Goal: Task Accomplishment & Management: Manage account settings

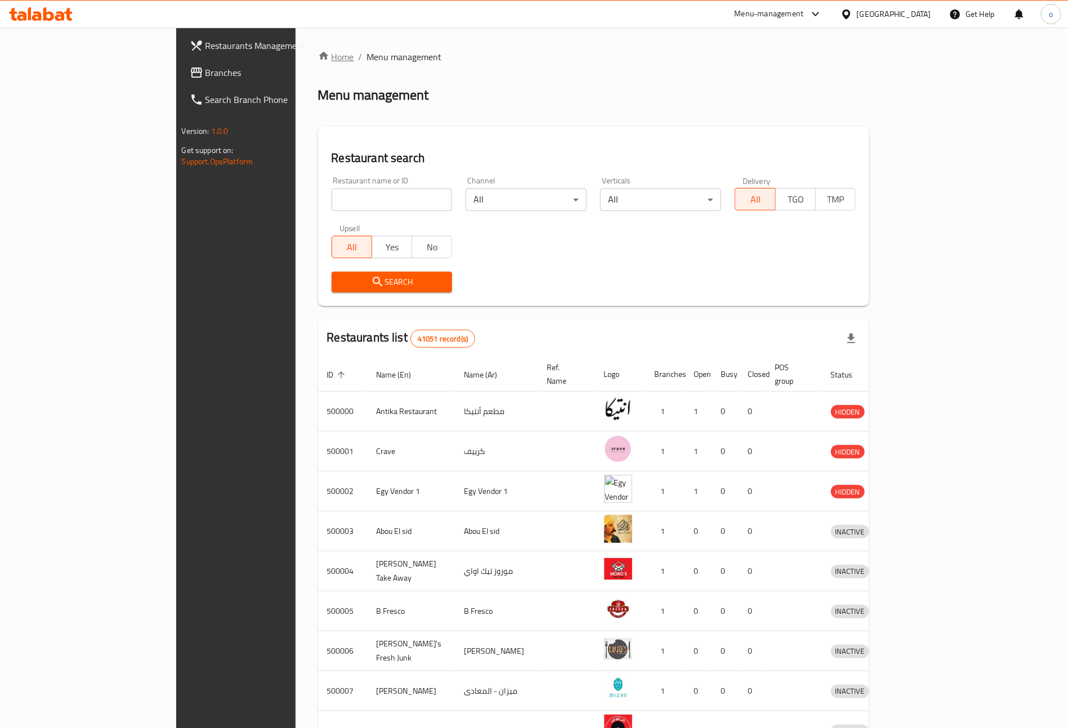
click at [318, 58] on link "Home" at bounding box center [336, 57] width 36 height 14
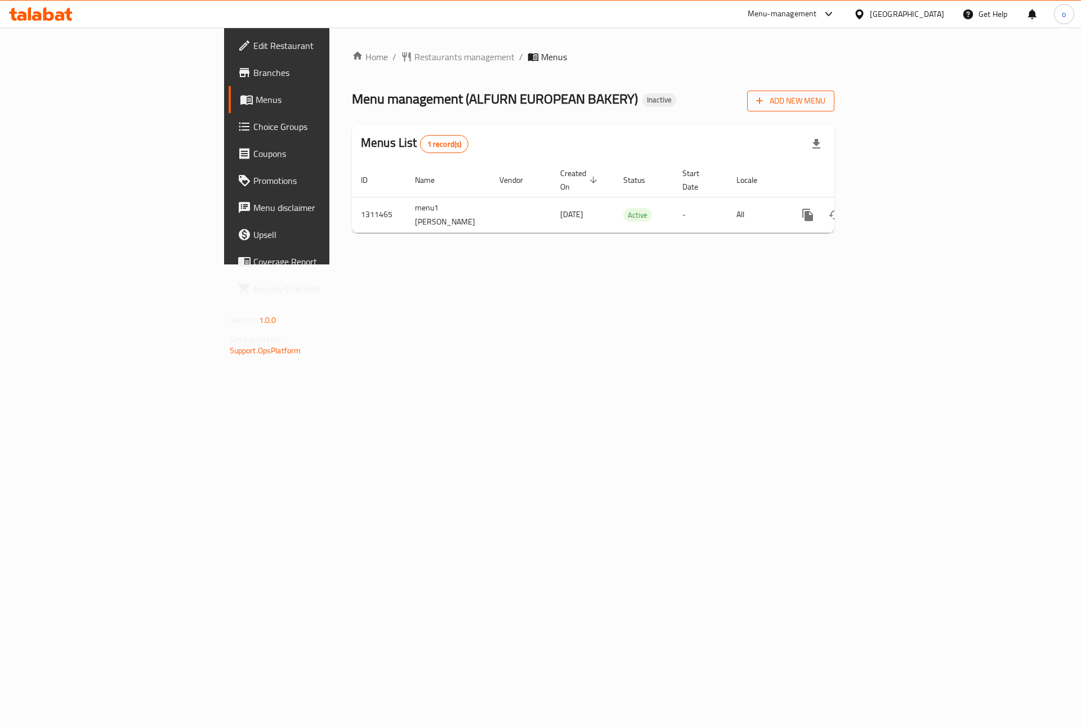
click at [825, 100] on span "Add New Menu" at bounding box center [790, 101] width 69 height 14
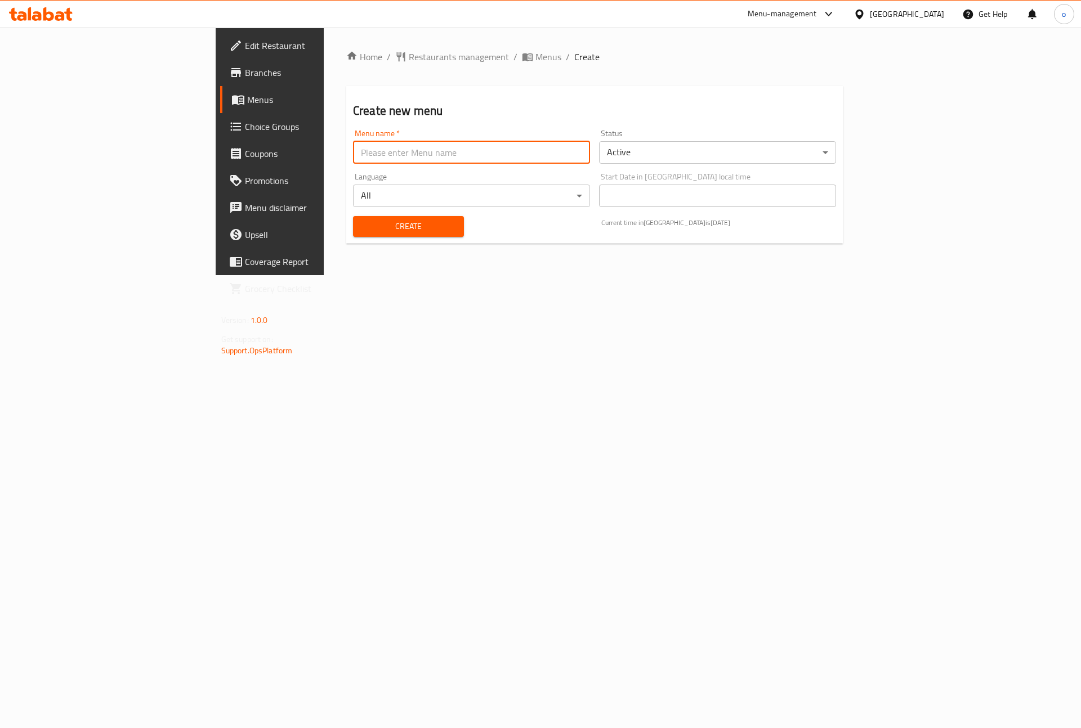
click at [400, 156] on input "text" at bounding box center [471, 152] width 237 height 23
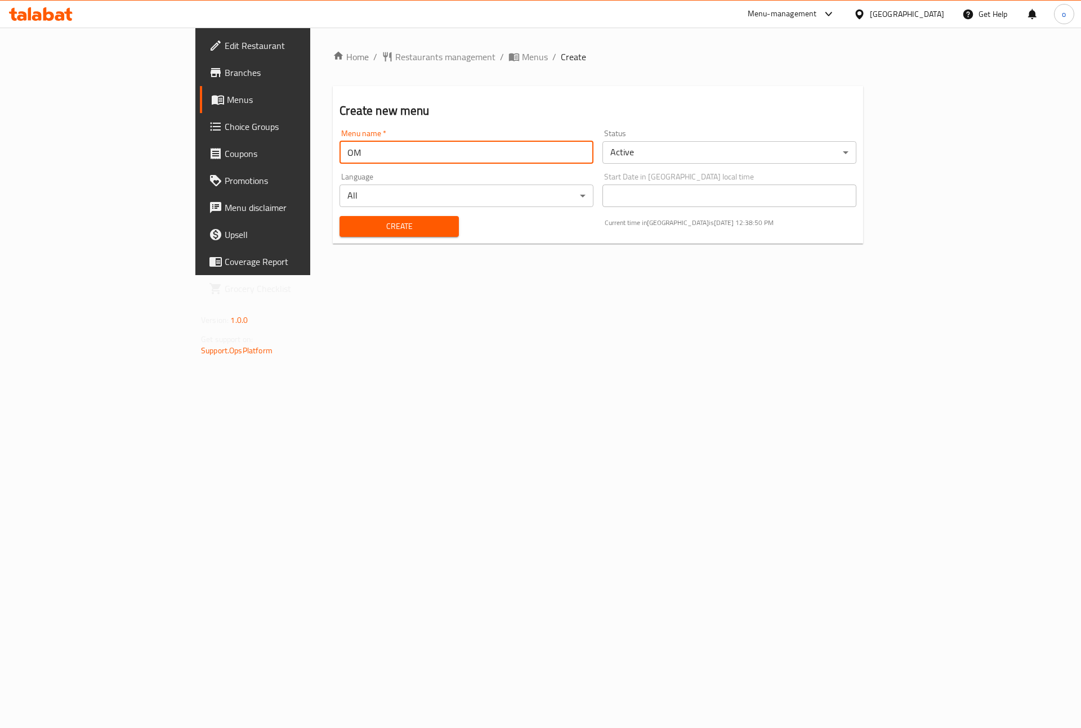
type input "O"
type input "Menu2 [PERSON_NAME]"
click at [348, 220] on span "Create" at bounding box center [398, 227] width 101 height 14
drag, startPoint x: 397, startPoint y: 56, endPoint x: 405, endPoint y: 79, distance: 24.9
click at [522, 56] on span "Menus" at bounding box center [535, 57] width 26 height 14
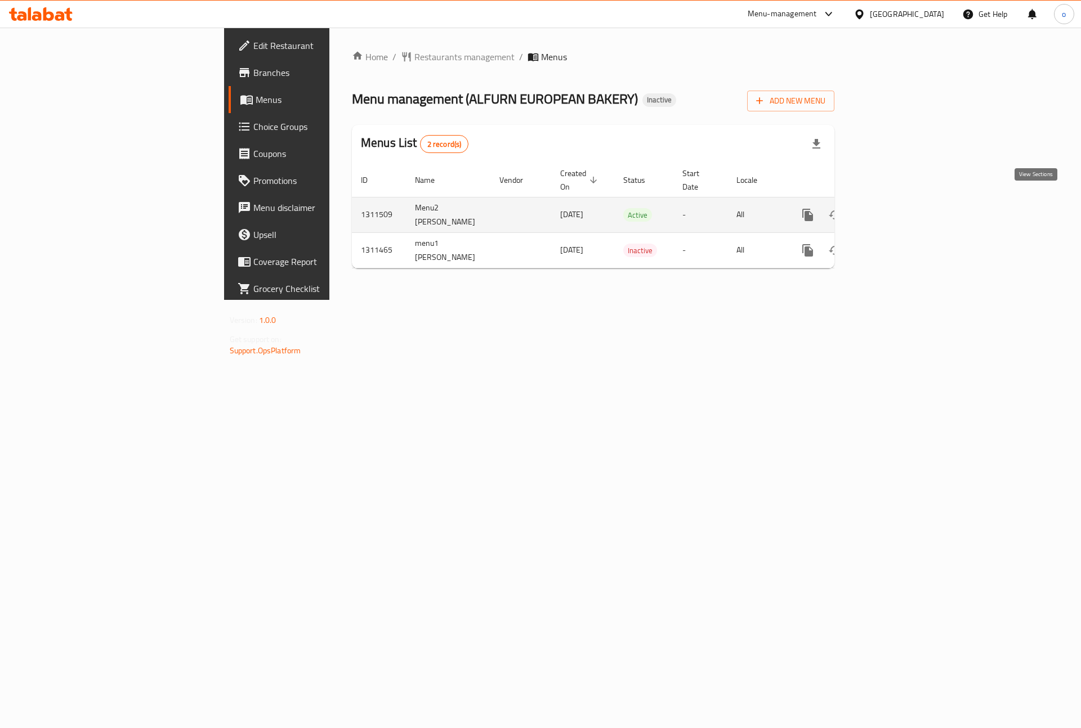
click at [895, 208] on icon "enhanced table" at bounding box center [889, 215] width 14 height 14
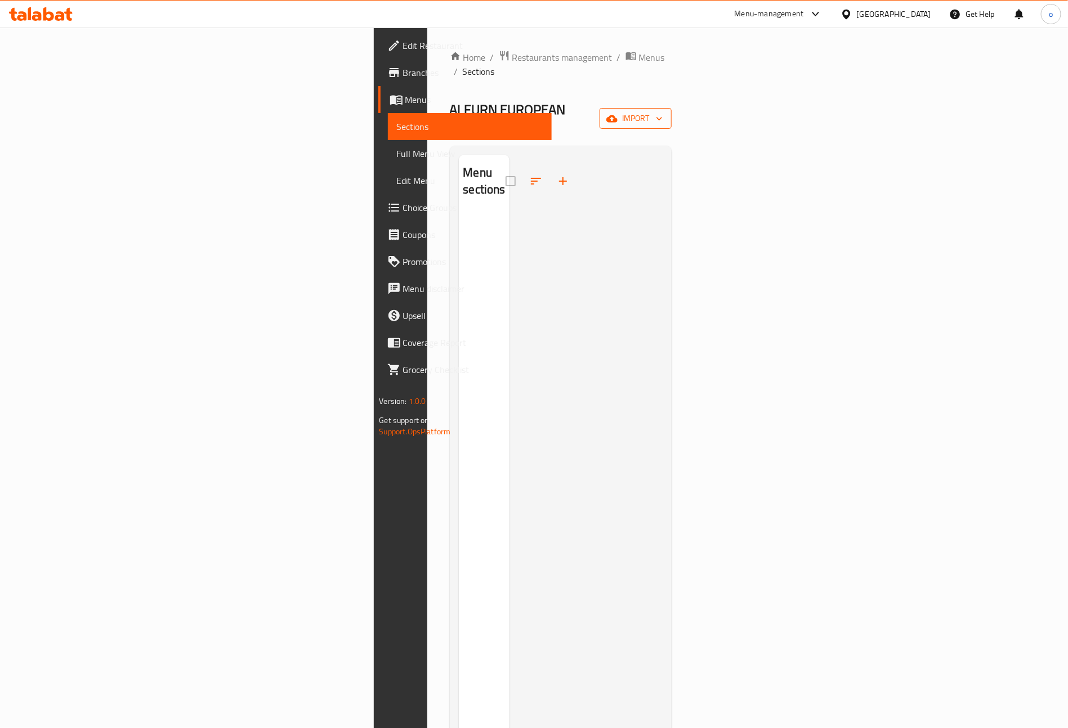
click at [662, 111] on span "import" at bounding box center [635, 118] width 54 height 14
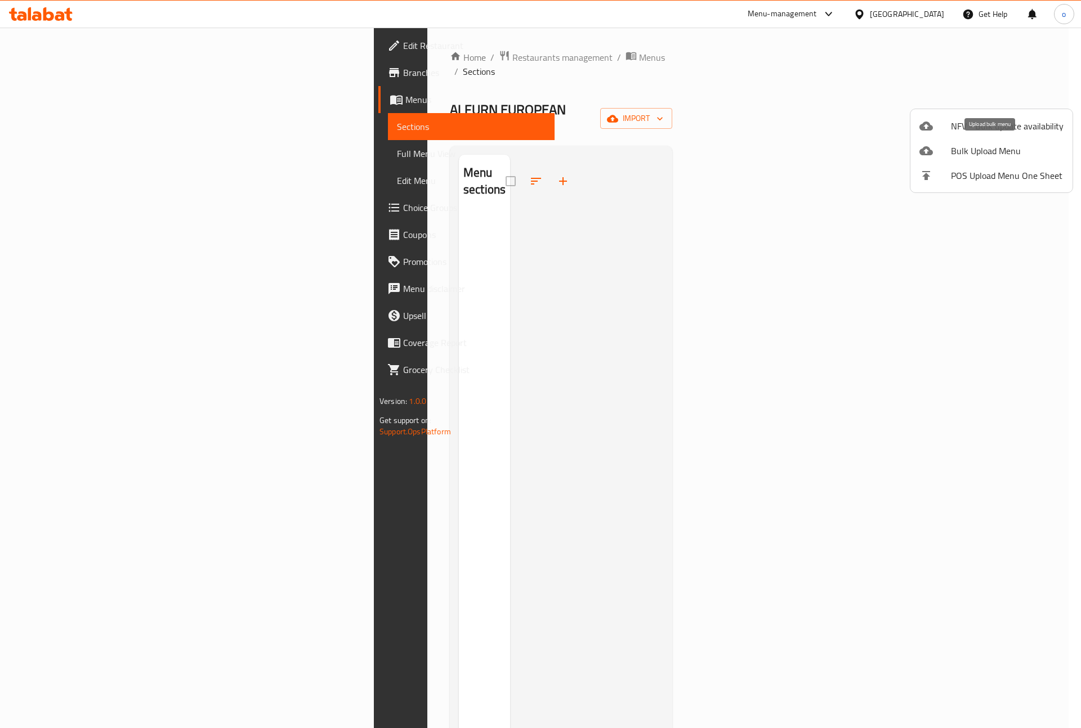
click at [975, 144] on span "Bulk Upload Menu" at bounding box center [1007, 151] width 113 height 14
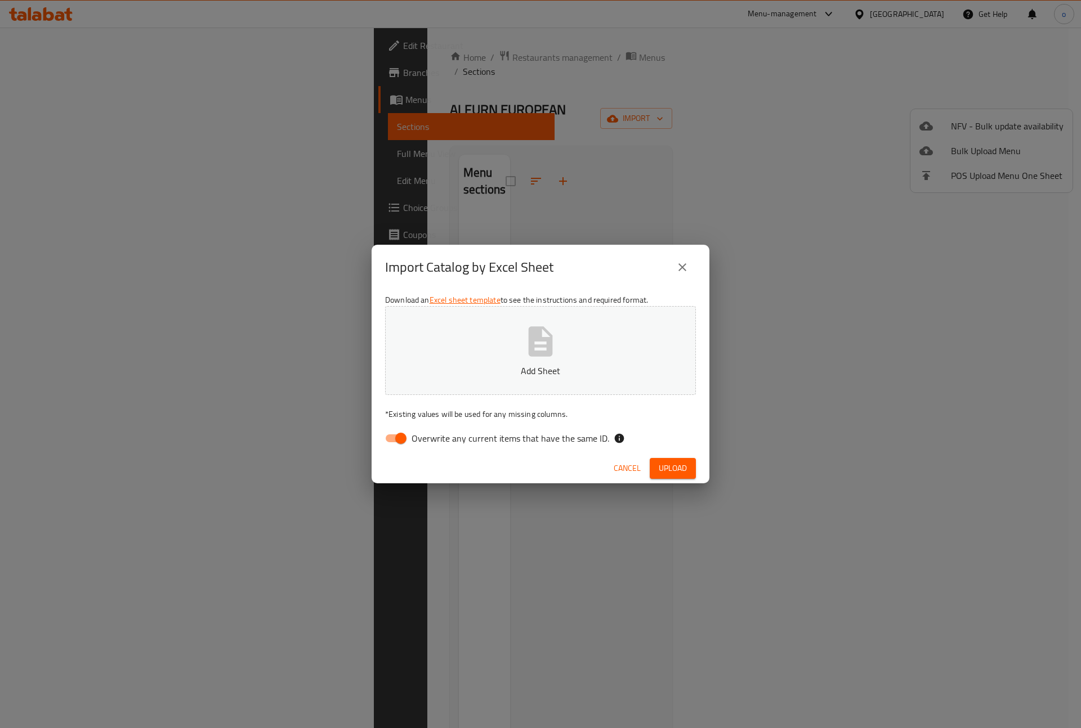
click at [396, 436] on input "Overwrite any current items that have the same ID." at bounding box center [401, 438] width 64 height 21
checkbox input "false"
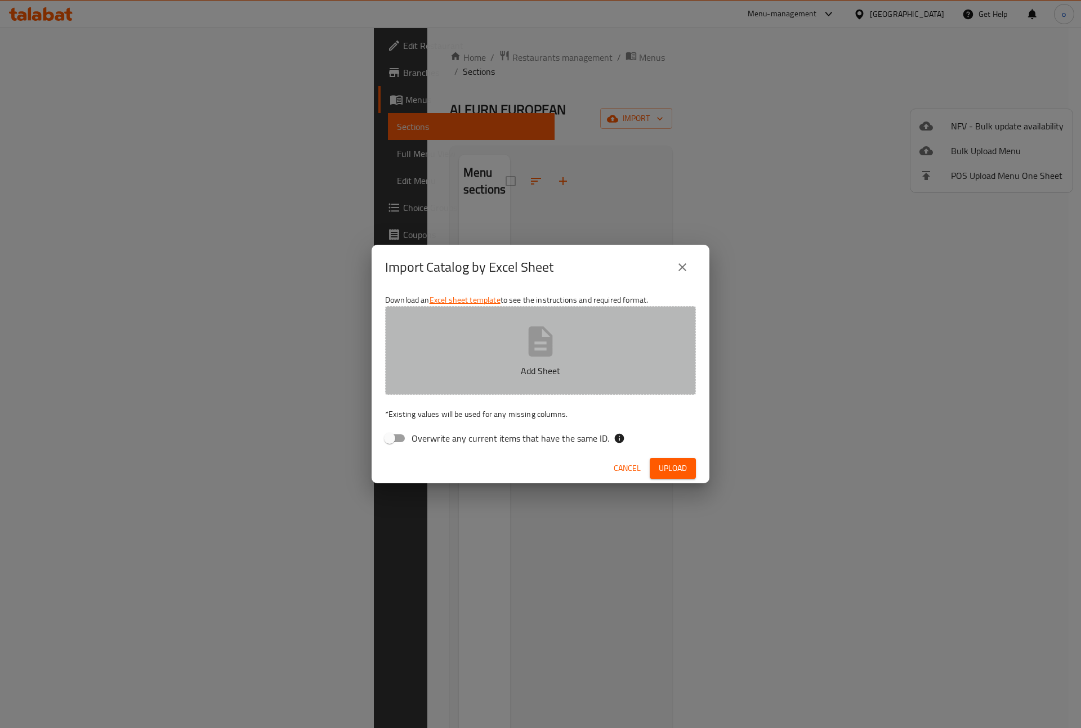
click at [568, 361] on button "Add Sheet" at bounding box center [540, 350] width 311 height 89
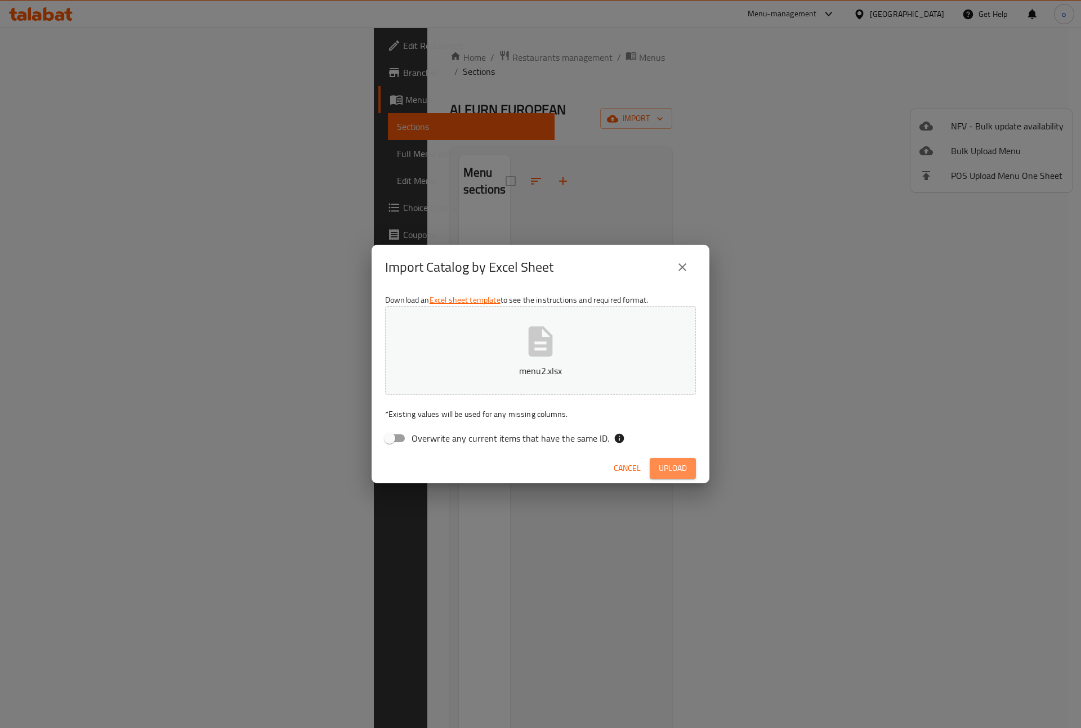
click at [670, 468] on span "Upload" at bounding box center [673, 469] width 28 height 14
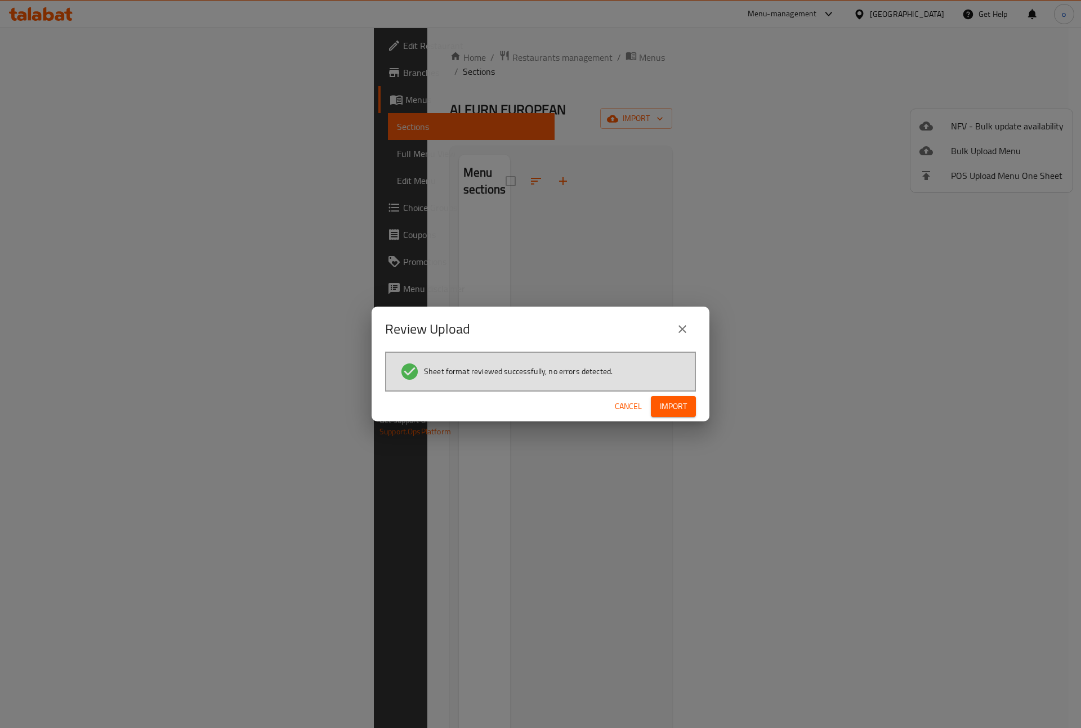
click at [675, 410] on span "Import" at bounding box center [673, 407] width 27 height 14
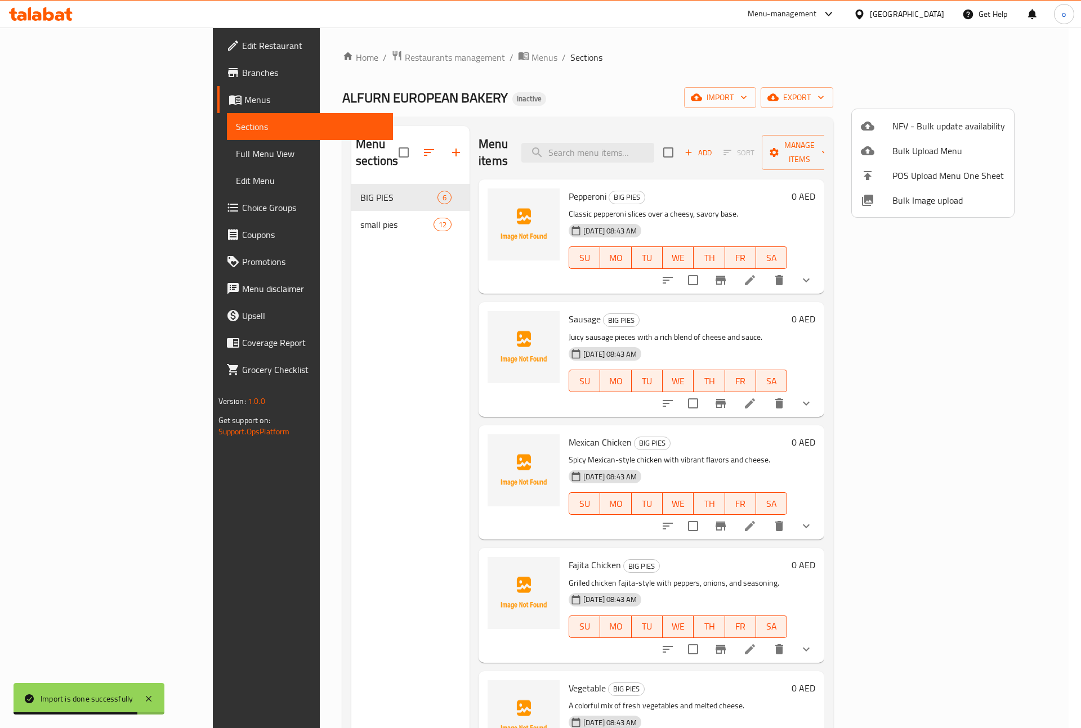
click at [781, 93] on div at bounding box center [540, 364] width 1081 height 728
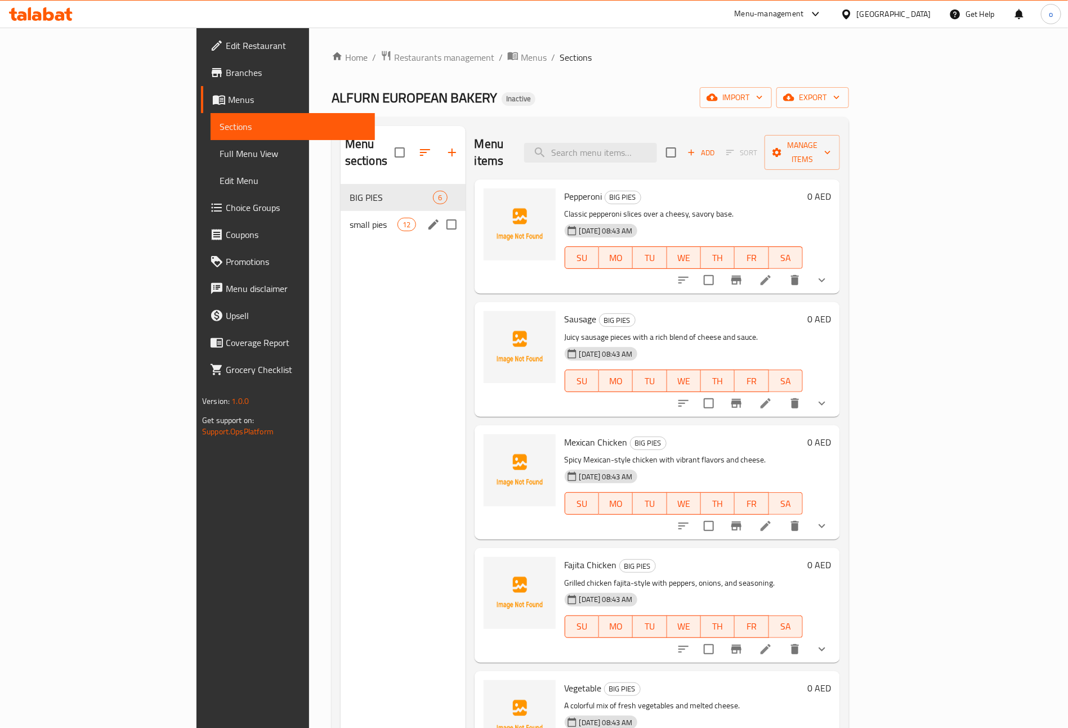
click at [341, 211] on div "small pies 12" at bounding box center [403, 224] width 125 height 27
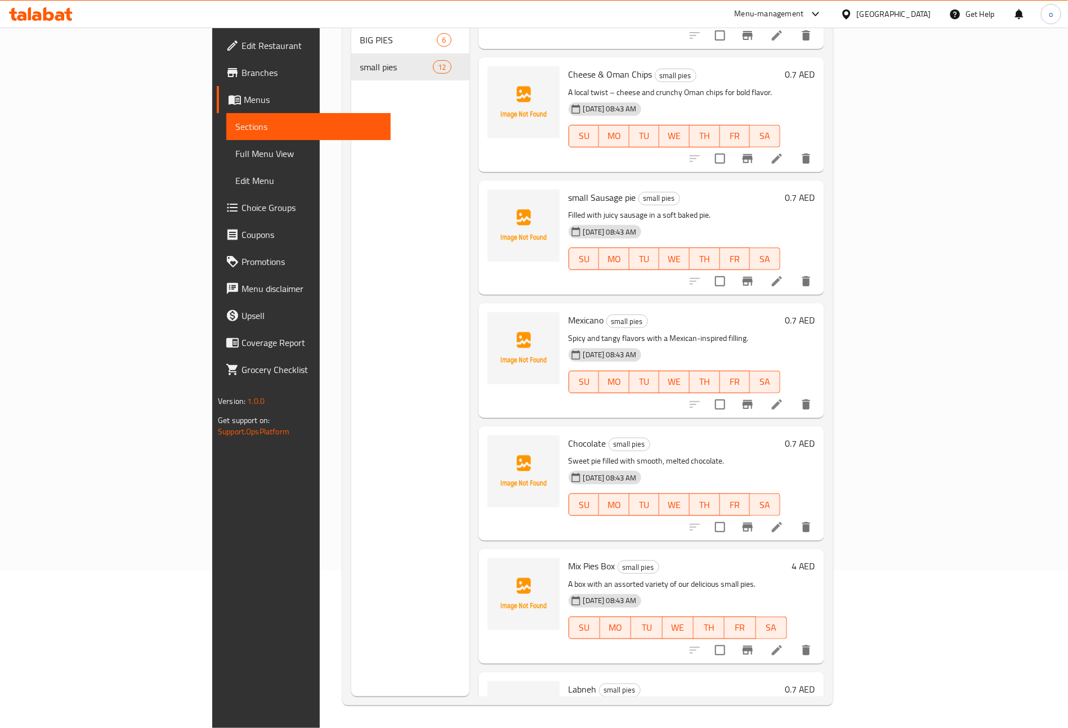
scroll to position [774, 0]
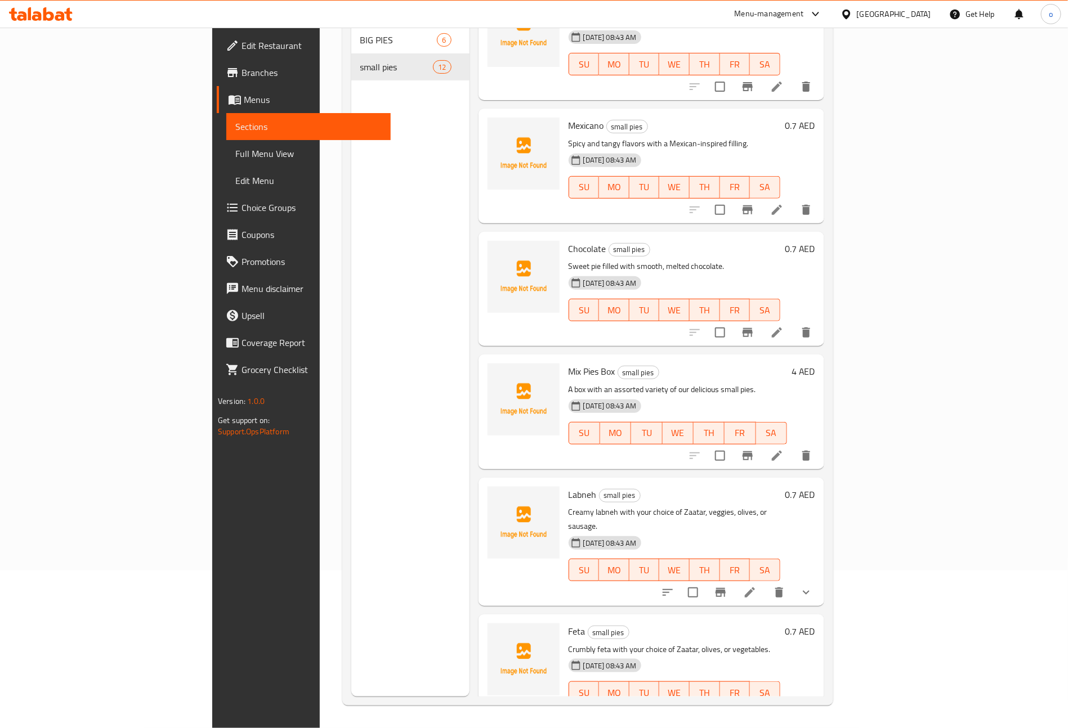
click at [780, 487] on h6 "Labneh small pies" at bounding box center [674, 495] width 212 height 16
click at [780, 505] on p "Creamy labneh with your choice of Zaatar, veggies, olives, or sausage." at bounding box center [674, 519] width 212 height 28
click at [674, 586] on icon "sort-choices" at bounding box center [668, 593] width 14 height 14
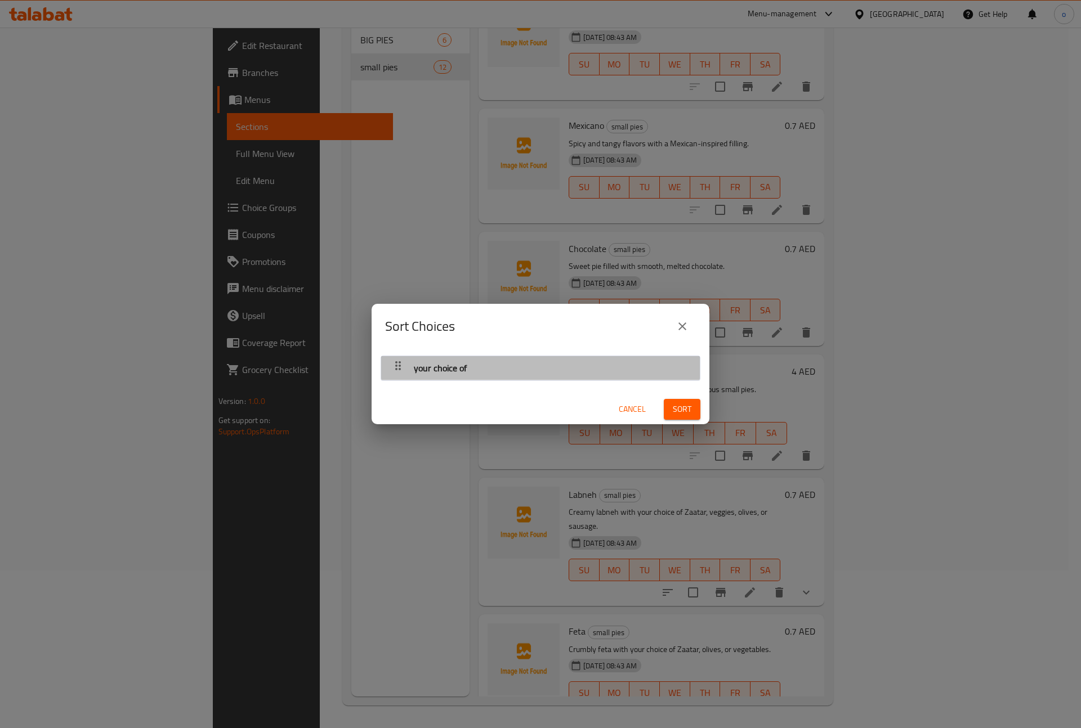
click at [625, 367] on div "your choice of" at bounding box center [540, 368] width 307 height 27
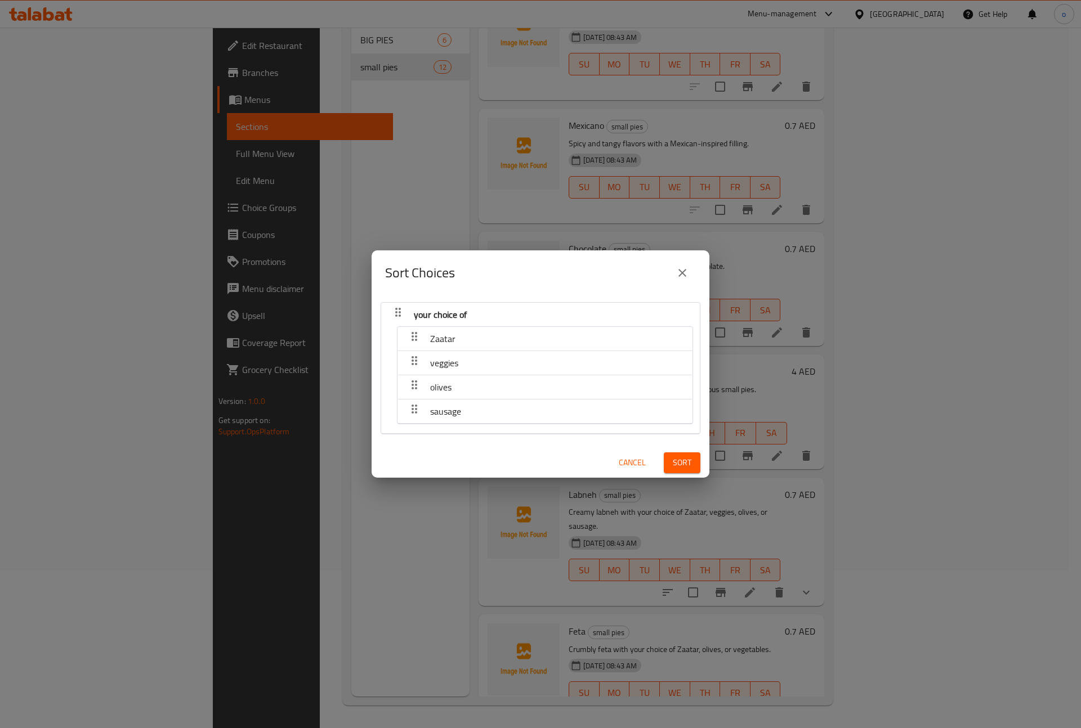
click at [684, 274] on icon "close" at bounding box center [682, 273] width 14 height 14
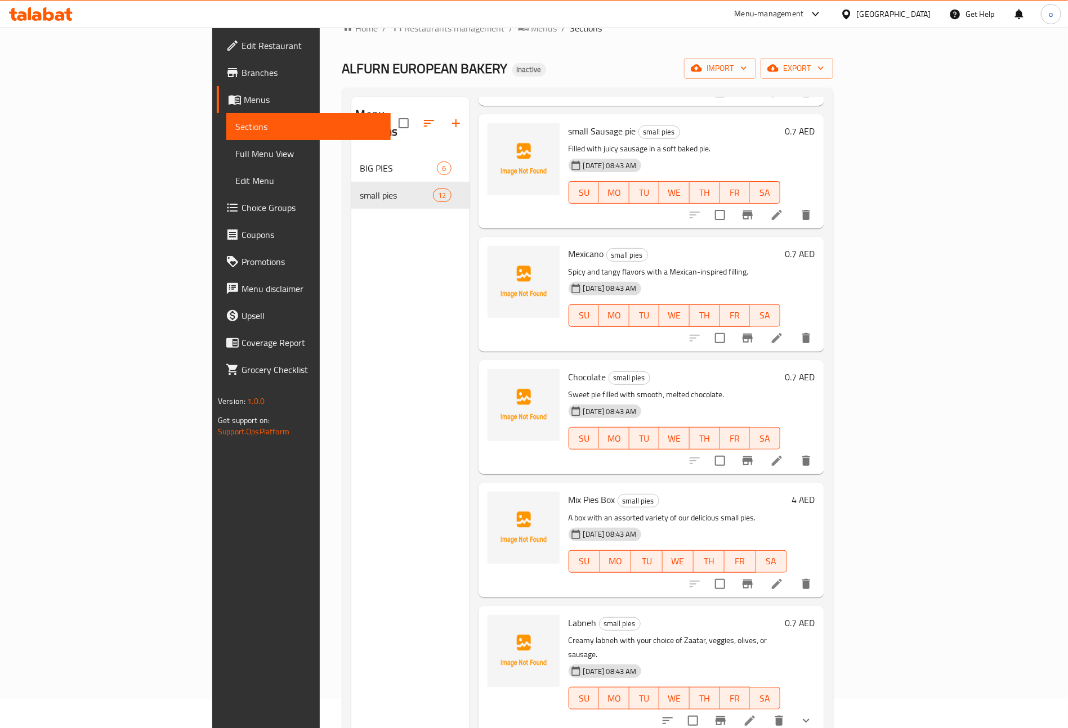
scroll to position [0, 0]
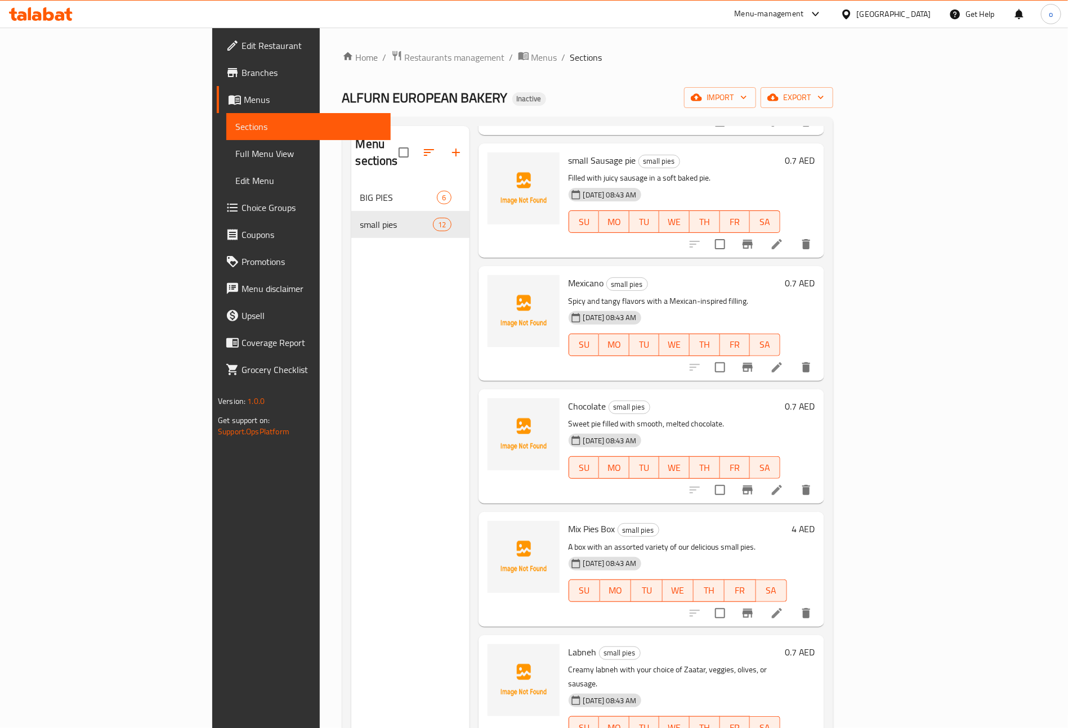
click at [235, 152] on span "Full Menu View" at bounding box center [308, 154] width 146 height 14
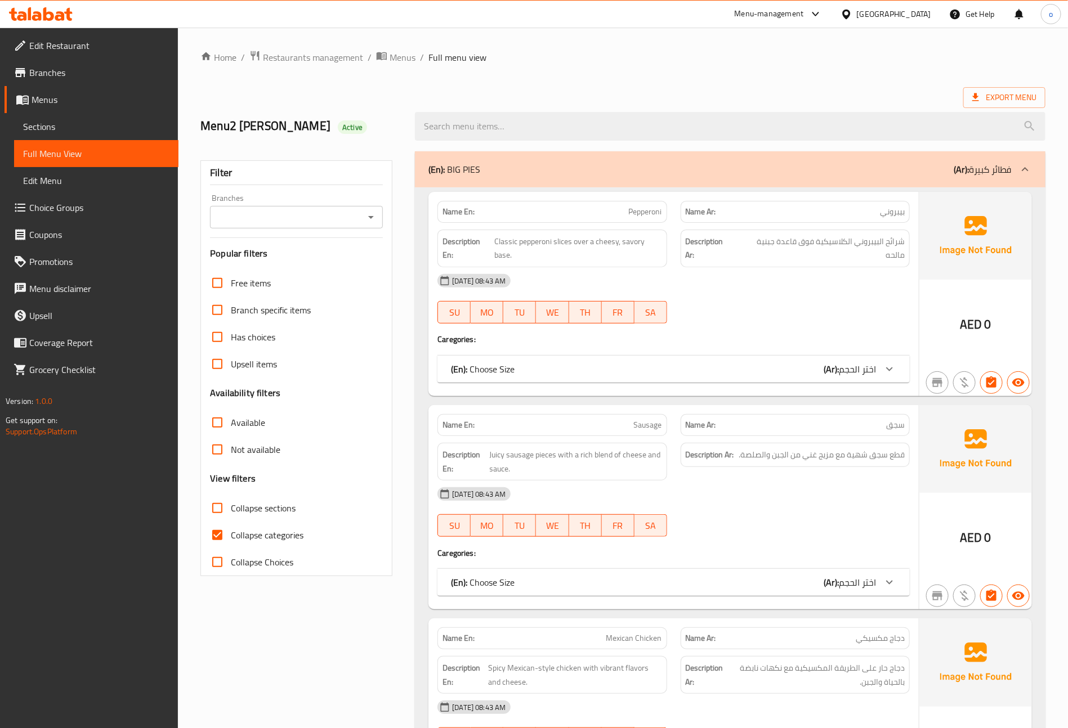
click at [221, 526] on input "Collapse categories" at bounding box center [217, 535] width 27 height 27
checkbox input "false"
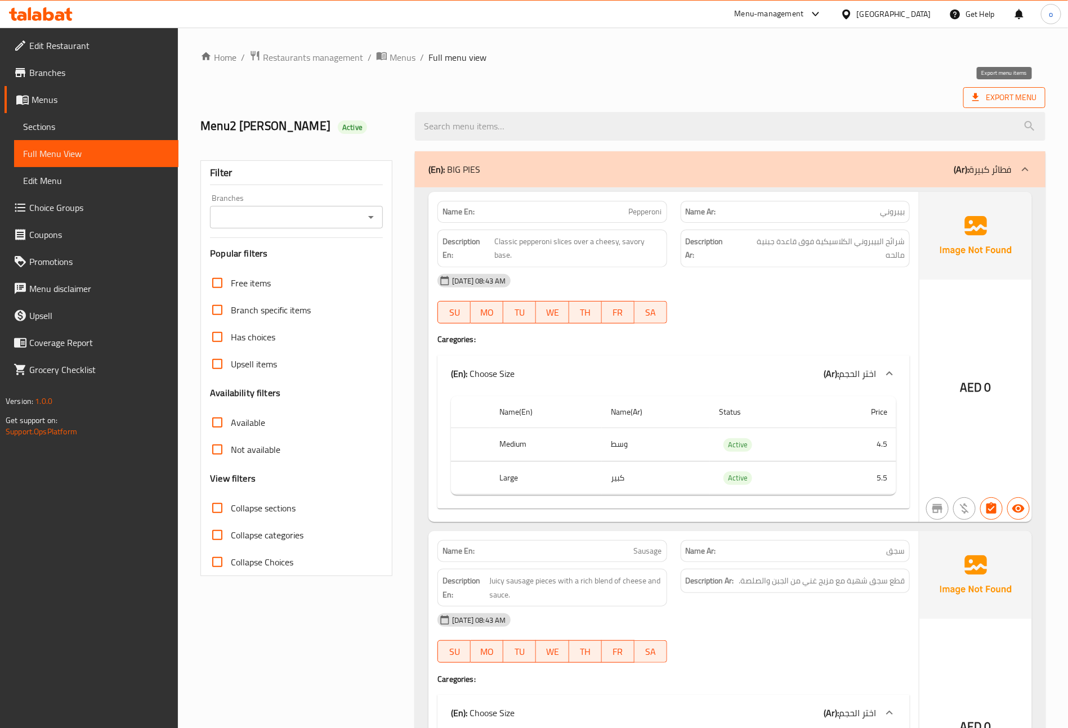
click at [990, 98] on span "Export Menu" at bounding box center [1004, 98] width 64 height 14
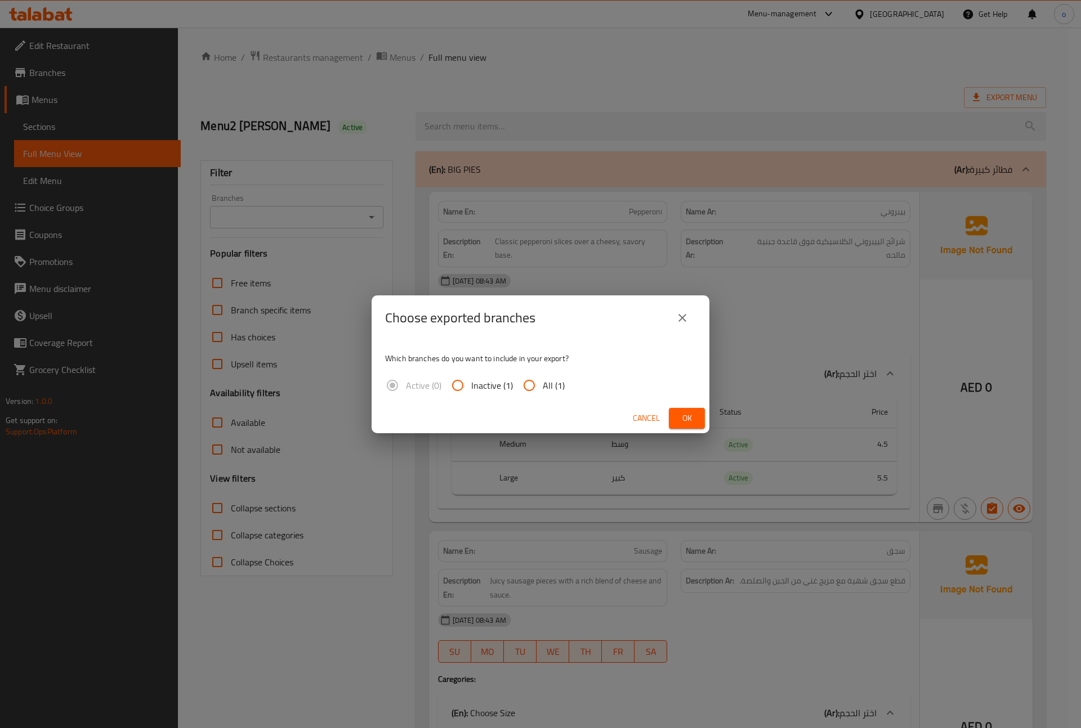
click at [526, 380] on input "All (1)" at bounding box center [529, 385] width 27 height 27
radio input "true"
click at [684, 417] on span "Ok" at bounding box center [687, 418] width 18 height 14
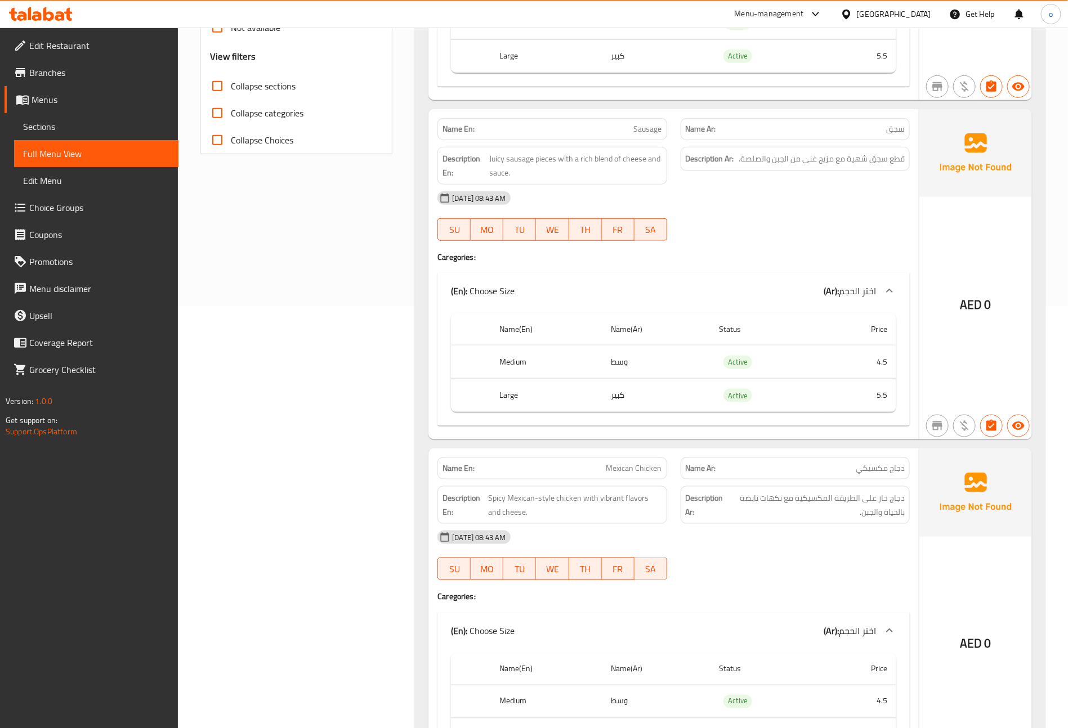
scroll to position [507, 0]
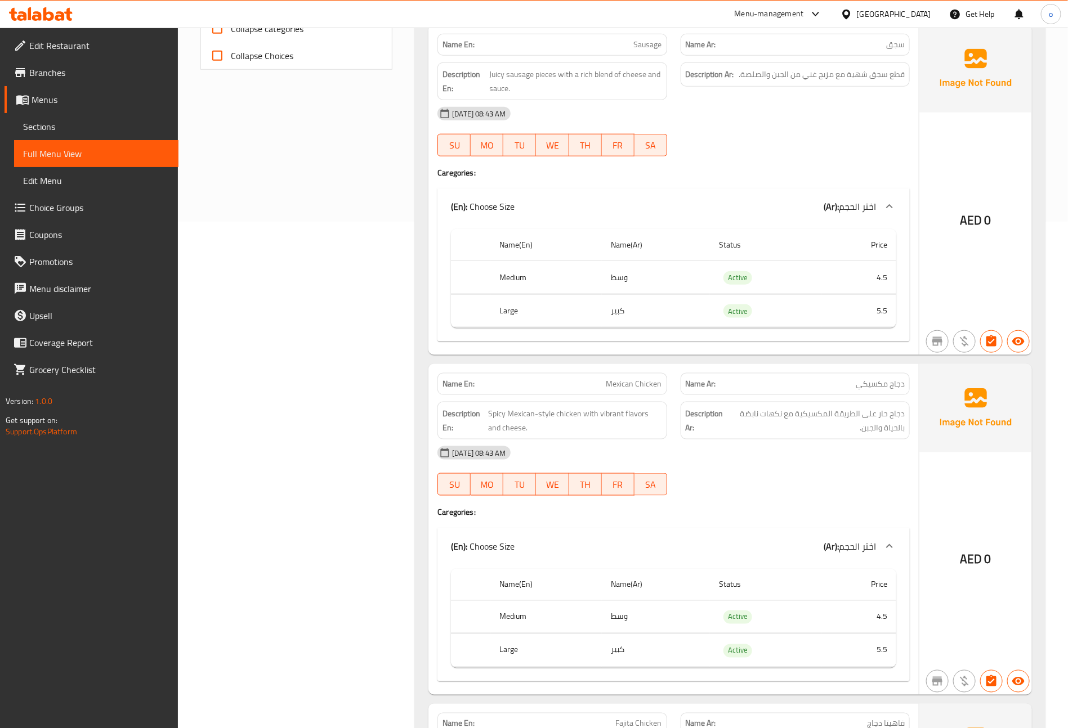
click at [57, 152] on span "Full Menu View" at bounding box center [96, 154] width 146 height 14
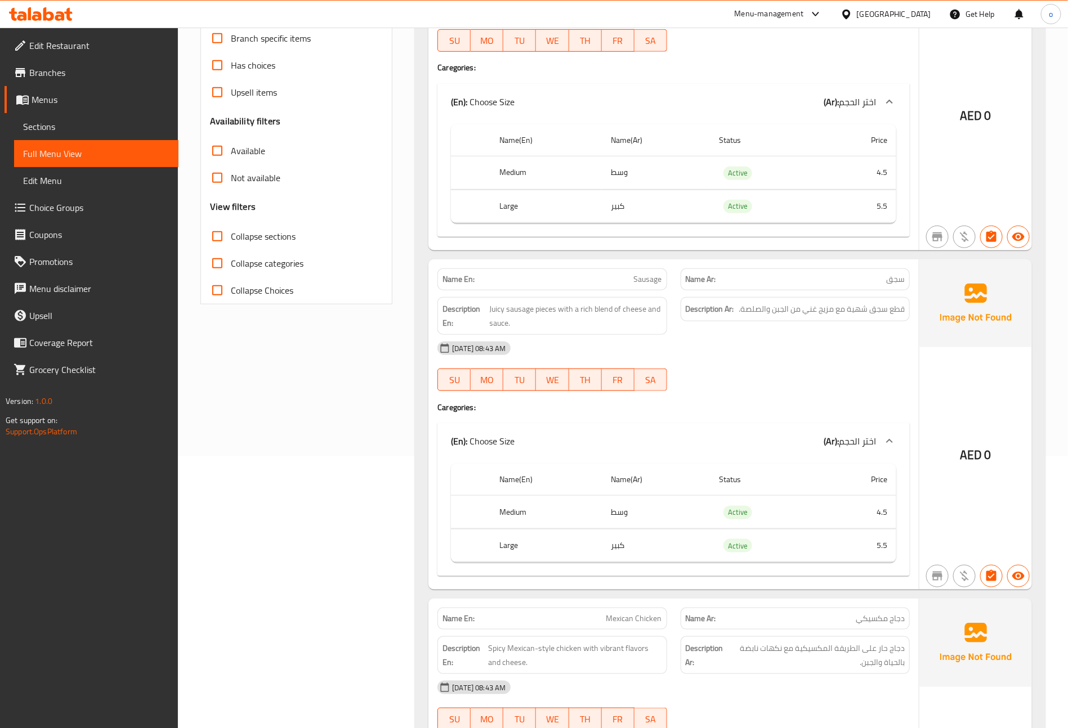
scroll to position [0, 0]
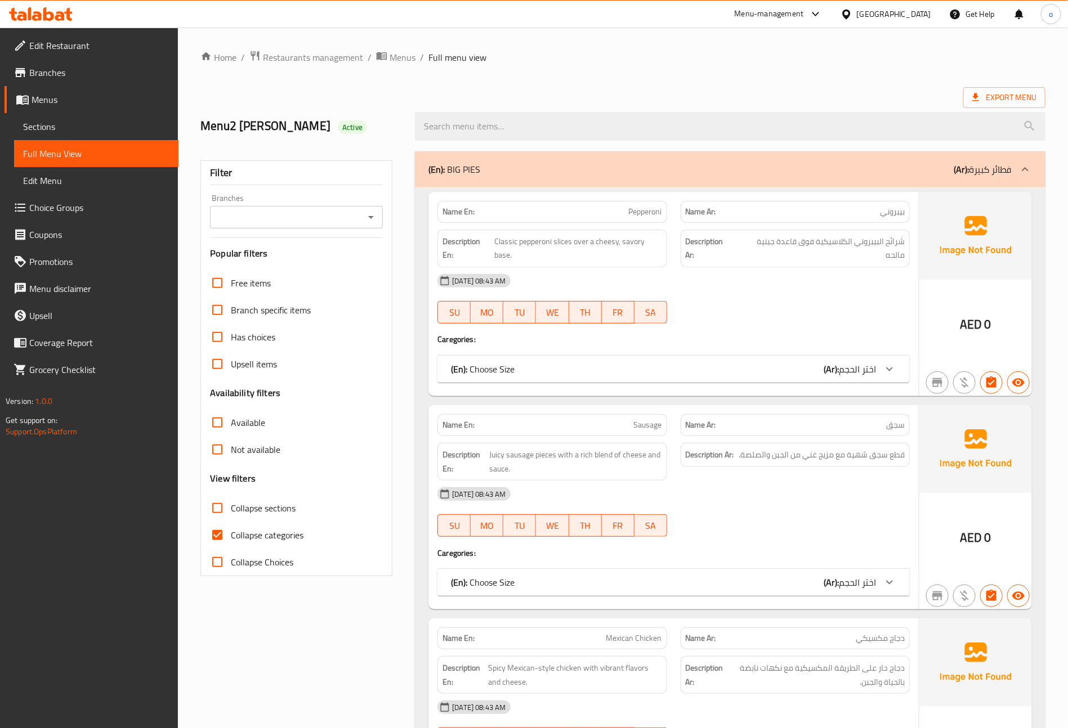
drag, startPoint x: 57, startPoint y: 132, endPoint x: 86, endPoint y: 141, distance: 30.1
click at [57, 132] on span "Sections" at bounding box center [96, 127] width 146 height 14
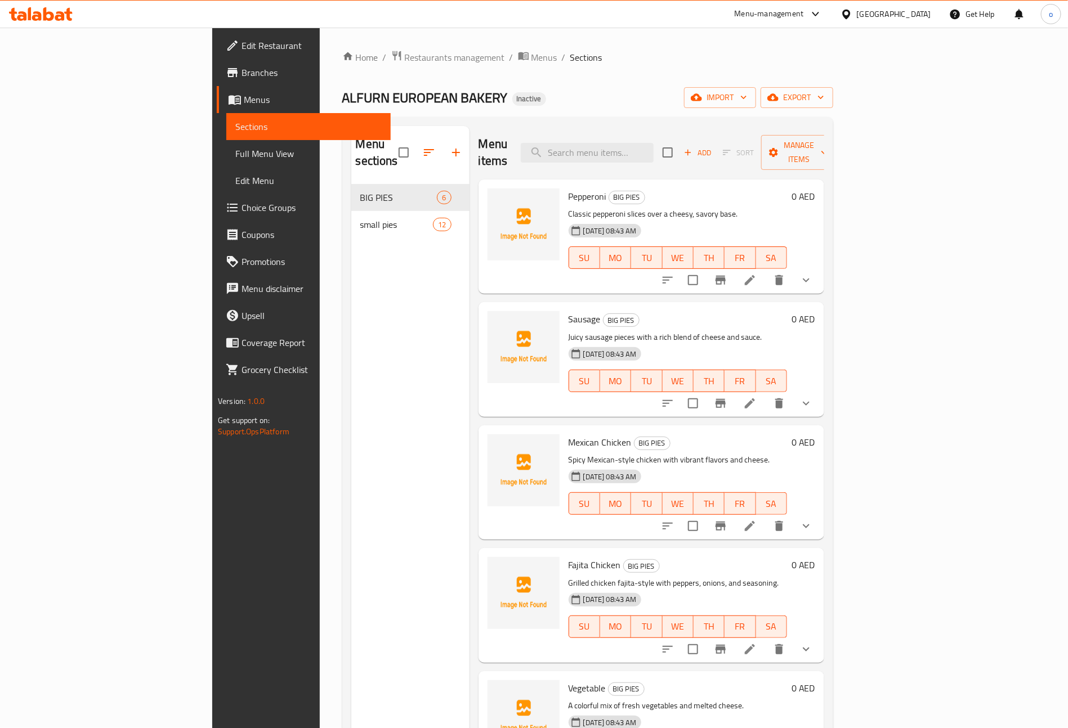
click at [715, 105] on div "ALFURN EUROPEAN BAKERY Inactive import export" at bounding box center [587, 97] width 491 height 21
click at [653, 143] on input "search" at bounding box center [587, 153] width 133 height 20
paste input "Cheese & Oman Chips"
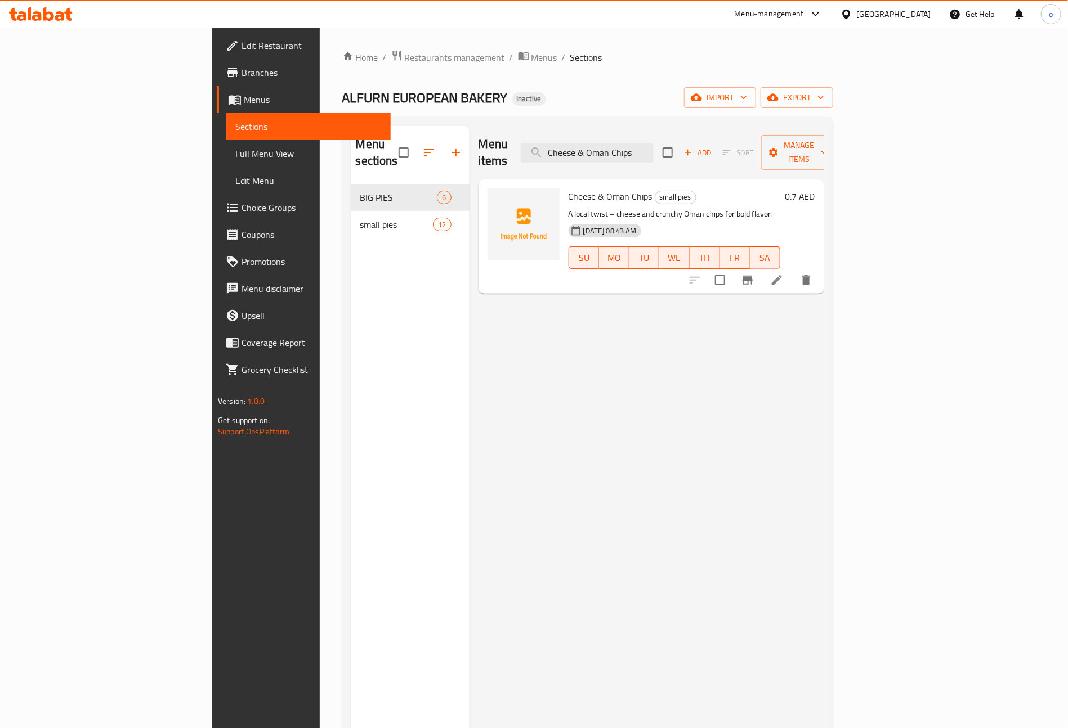
type input "Cheese & Oman Chips"
click at [783, 274] on icon at bounding box center [777, 281] width 14 height 14
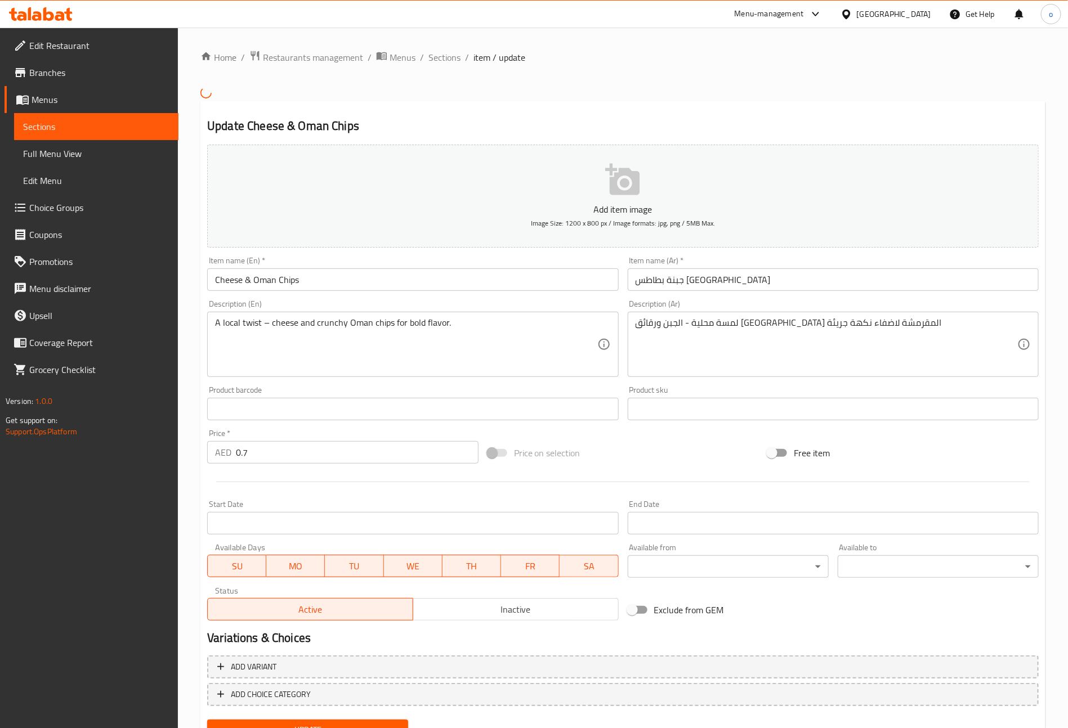
click at [687, 284] on input "جبنة بطاطس [GEOGRAPHIC_DATA]" at bounding box center [833, 279] width 411 height 23
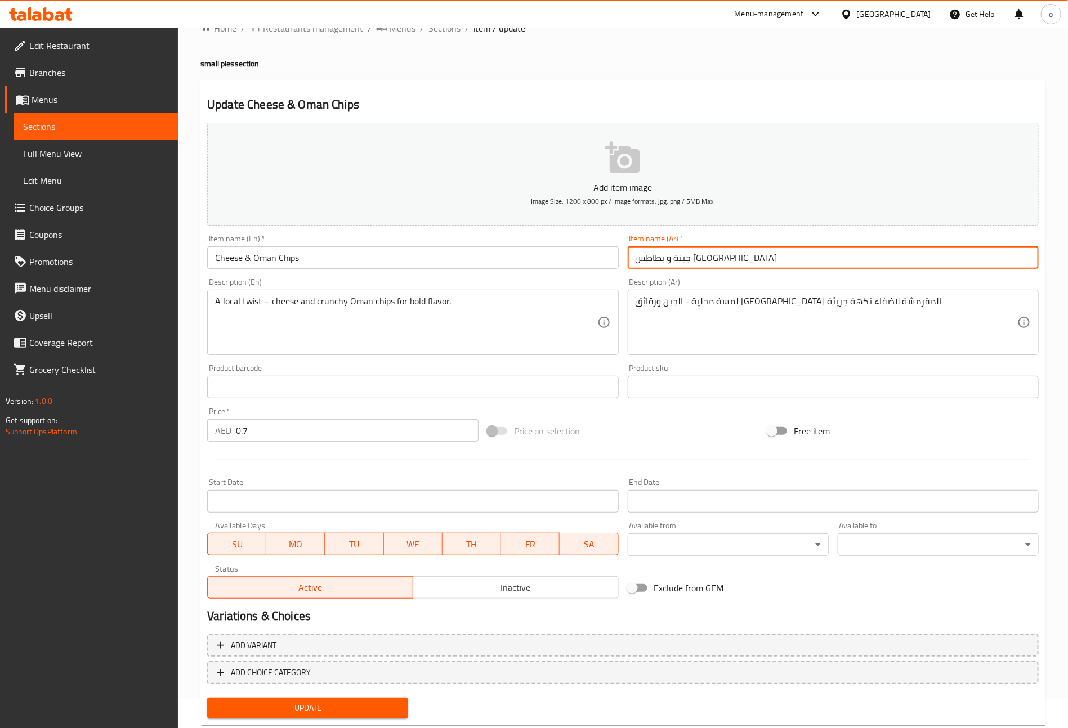
scroll to position [56, 0]
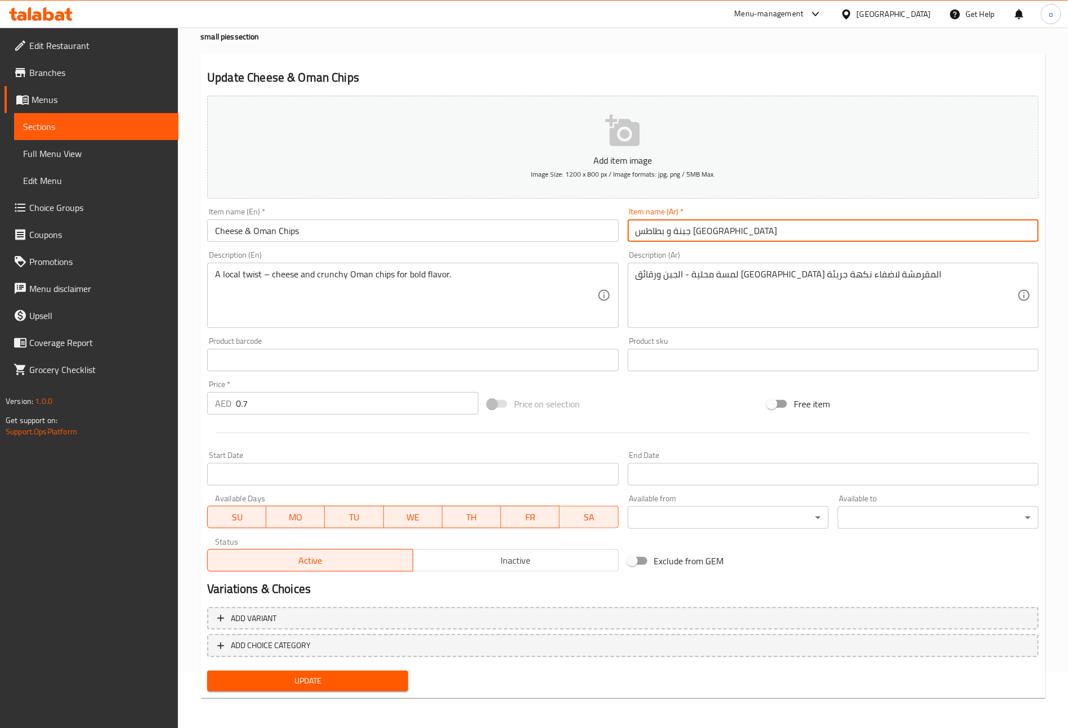
type input "جبنة و بطاطس [GEOGRAPHIC_DATA]"
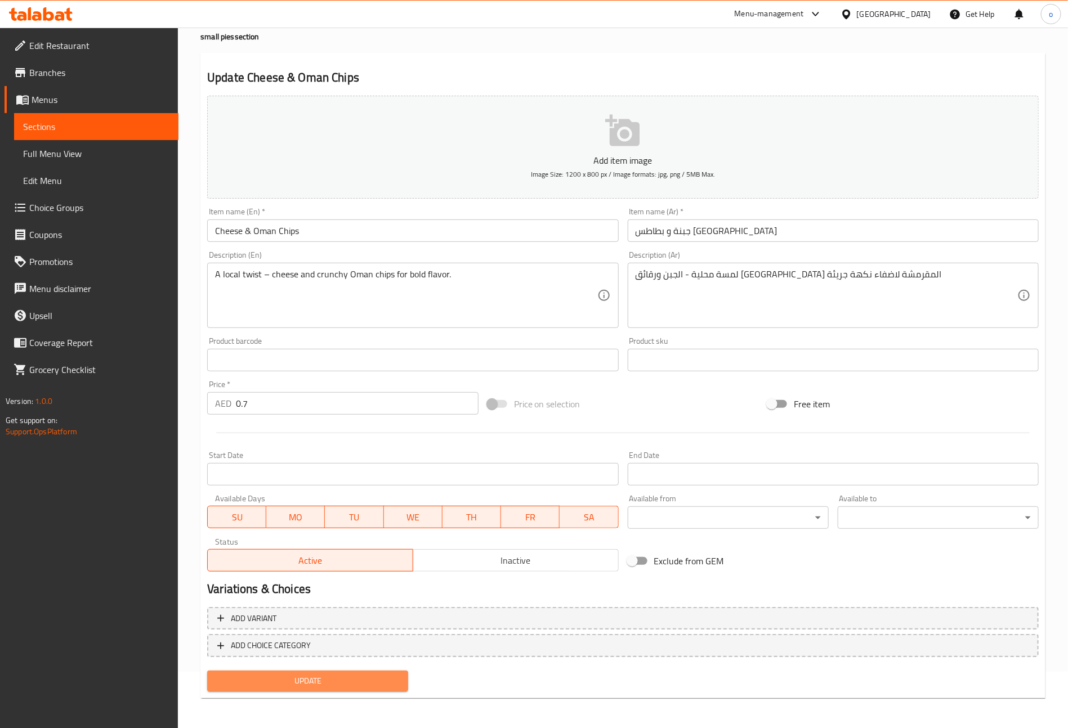
click at [373, 684] on span "Update" at bounding box center [307, 681] width 183 height 14
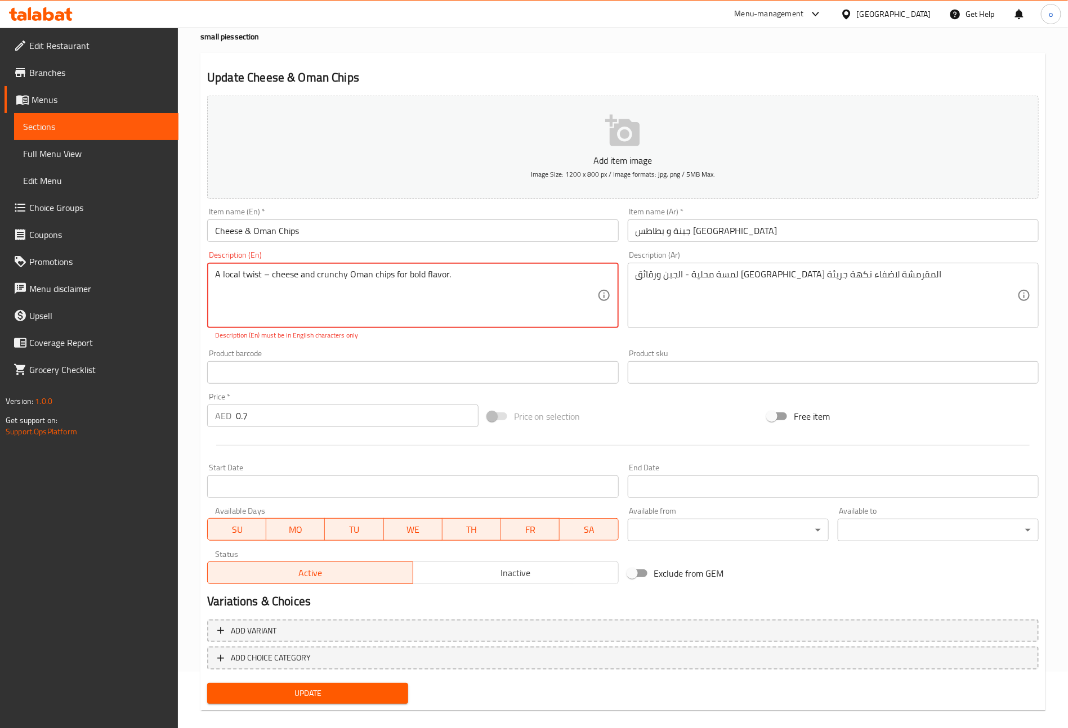
click at [270, 274] on textarea "A local twist – cheese and crunchy Oman chips for bold flavor." at bounding box center [406, 295] width 382 height 53
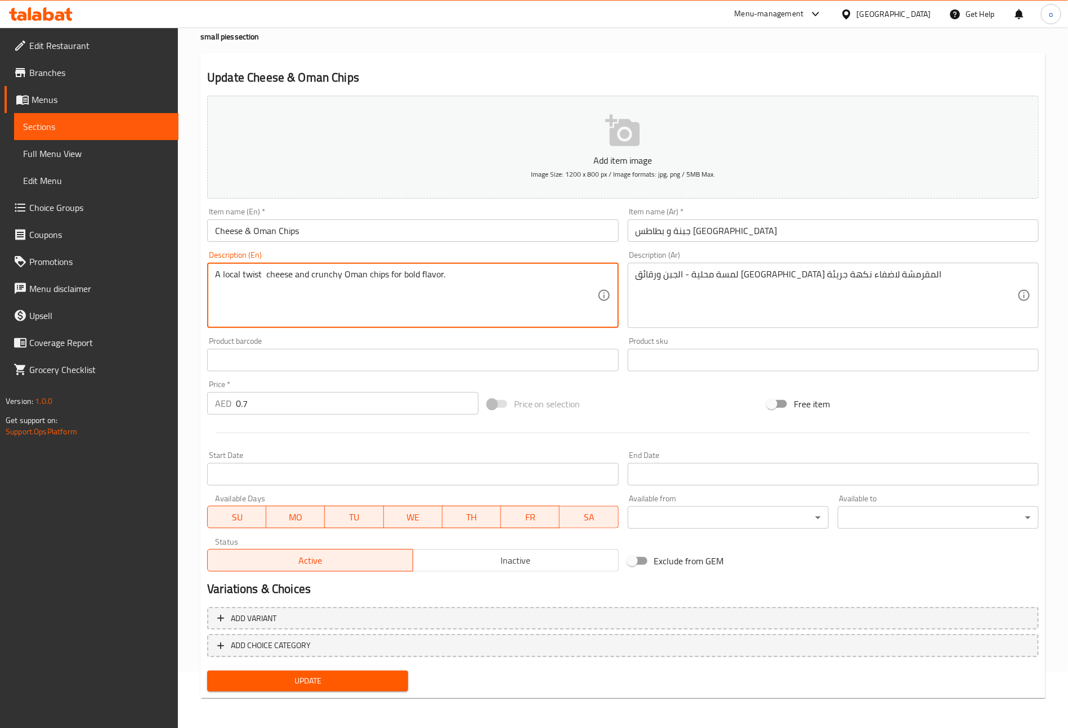
type textarea "A local twist cheese and crunchy Oman chips for bold flavor."
click at [331, 680] on span "Update" at bounding box center [307, 681] width 183 height 14
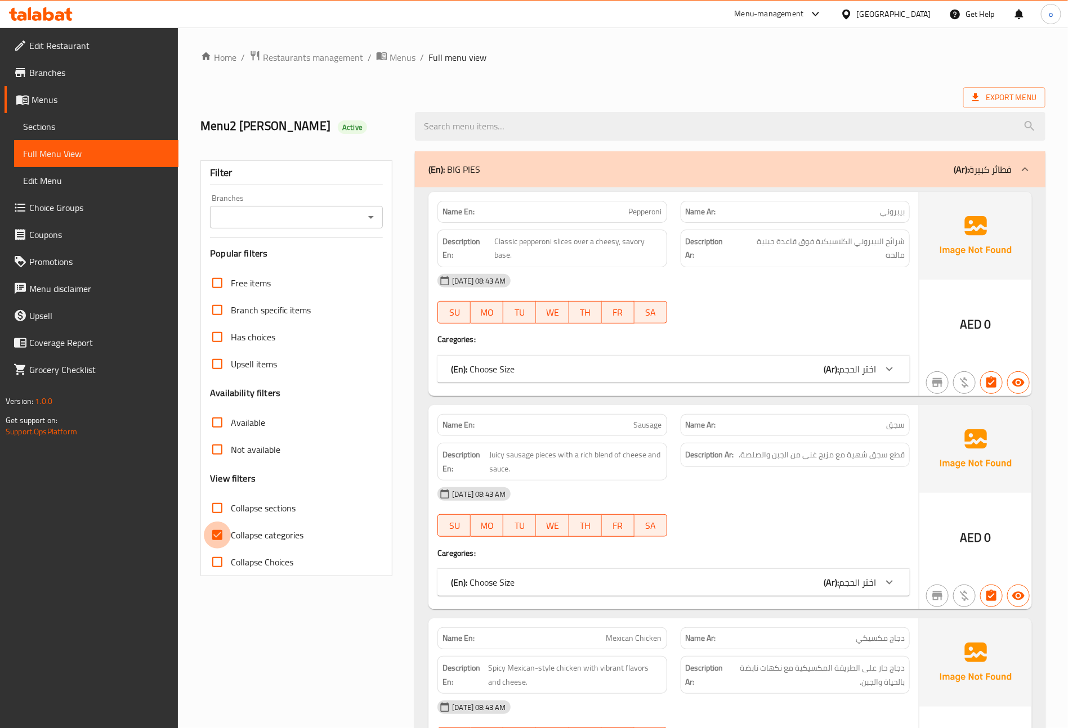
click at [218, 529] on input "Collapse categories" at bounding box center [217, 535] width 27 height 27
checkbox input "false"
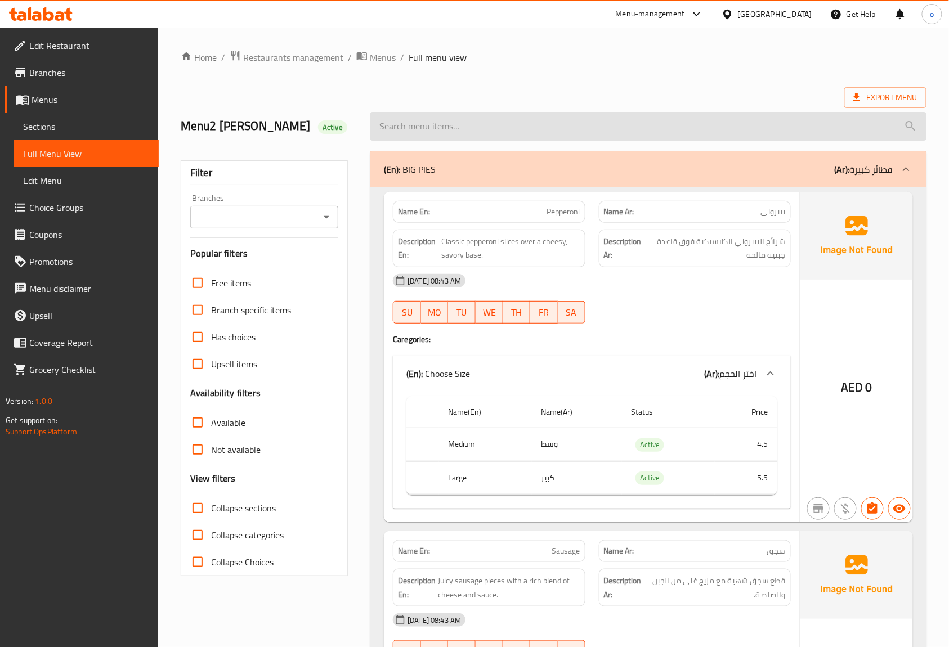
click at [581, 135] on input "search" at bounding box center [648, 126] width 556 height 29
paste input "Cheese & Oman Chips"
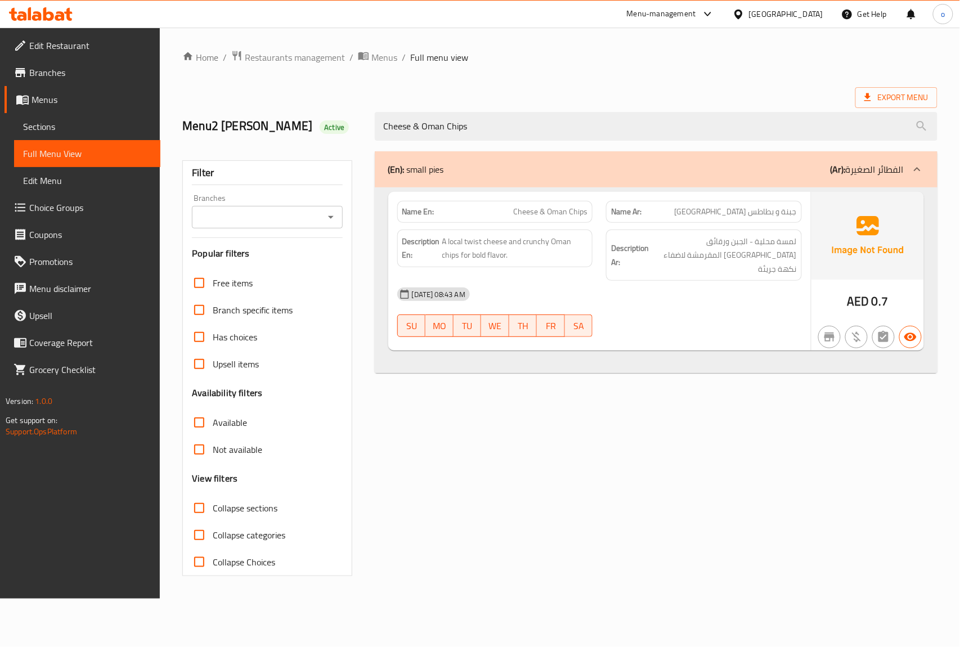
type input "Cheese & Oman Chips"
click at [752, 73] on div "Home / Restaurants management / Menus / Full menu view Export Menu Menu2 omar A…" at bounding box center [559, 313] width 755 height 526
click at [52, 154] on span "Full Menu View" at bounding box center [87, 154] width 128 height 14
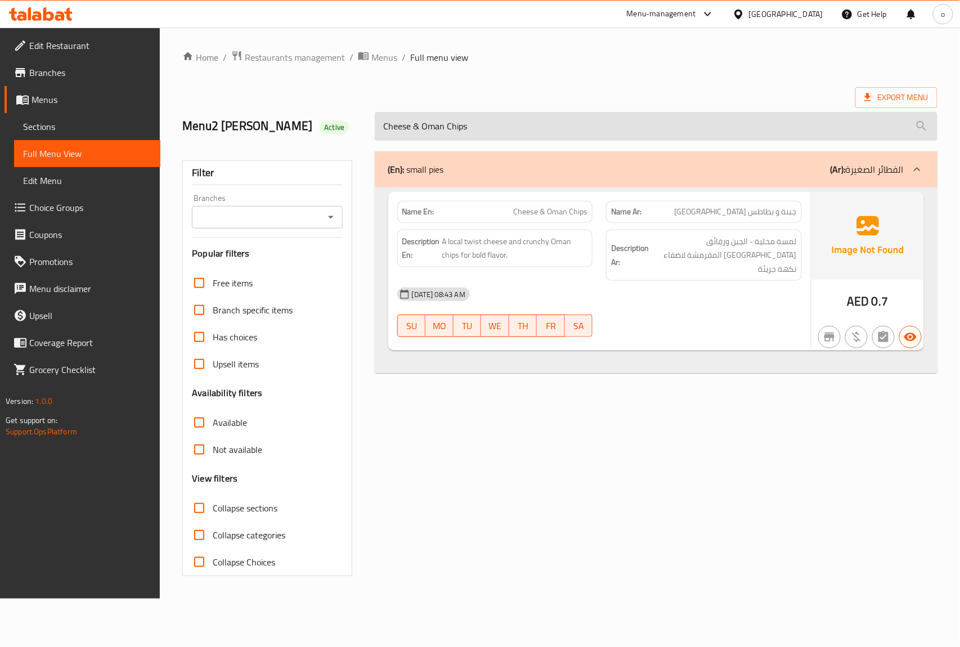
click at [754, 120] on input "Cheese & Oman Chips" at bounding box center [656, 126] width 563 height 29
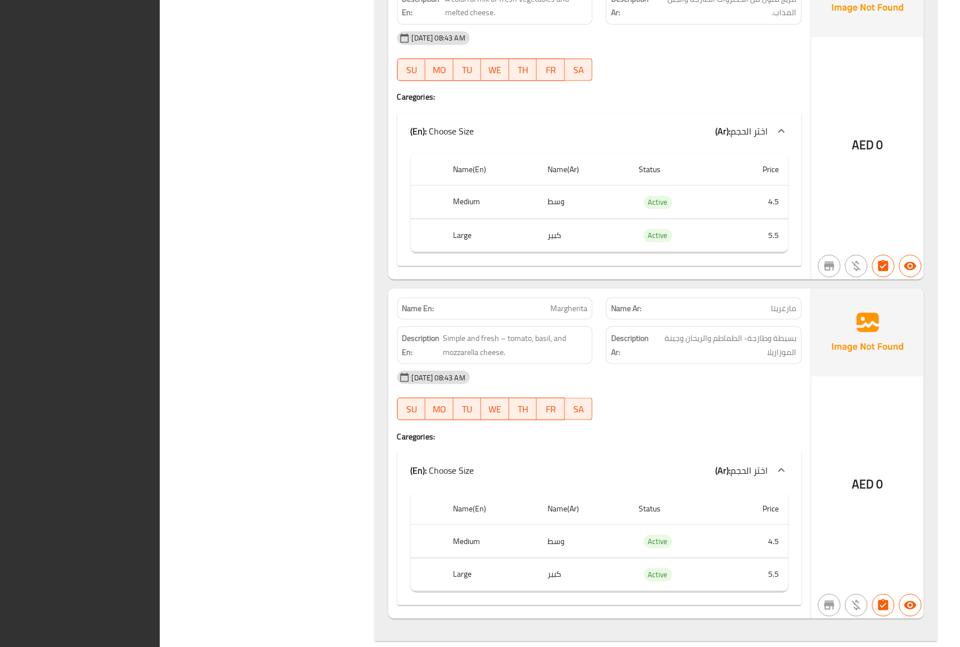
scroll to position [2134, 0]
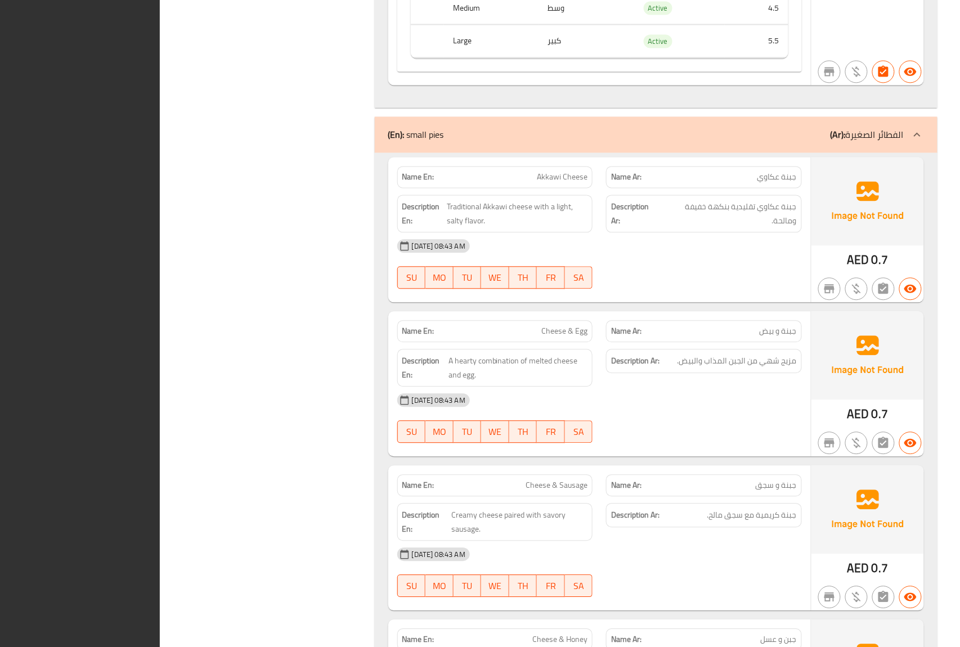
click at [332, 88] on div "Filter Branches Branches Popular filters Free items Branch specific items Has c…" at bounding box center [272, 261] width 192 height 4503
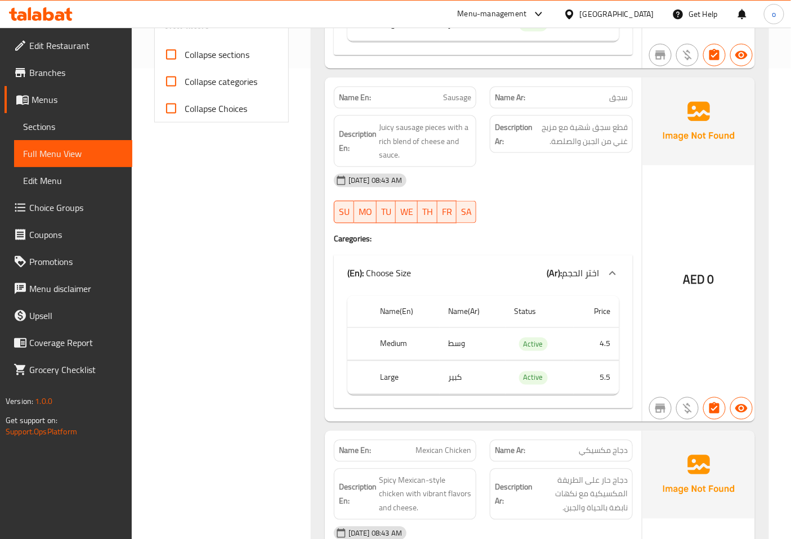
scroll to position [448, 0]
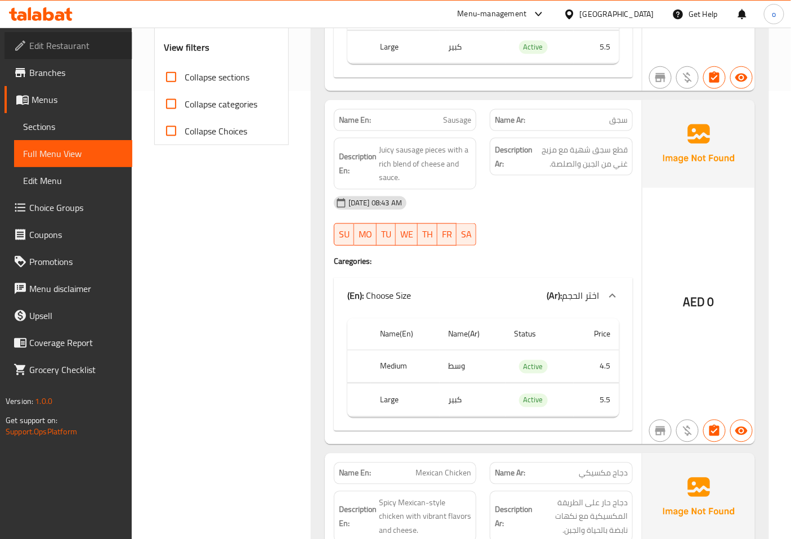
click at [64, 48] on span "Edit Restaurant" at bounding box center [76, 46] width 94 height 14
